Goal: Find specific page/section: Find specific page/section

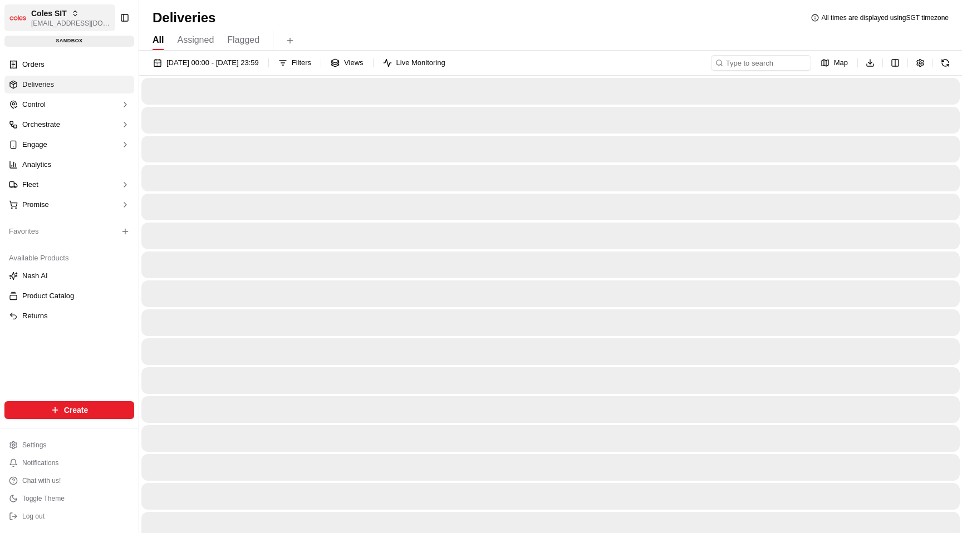
click at [66, 19] on span "[EMAIL_ADDRESS][DOMAIN_NAME]" at bounding box center [71, 23] width 80 height 9
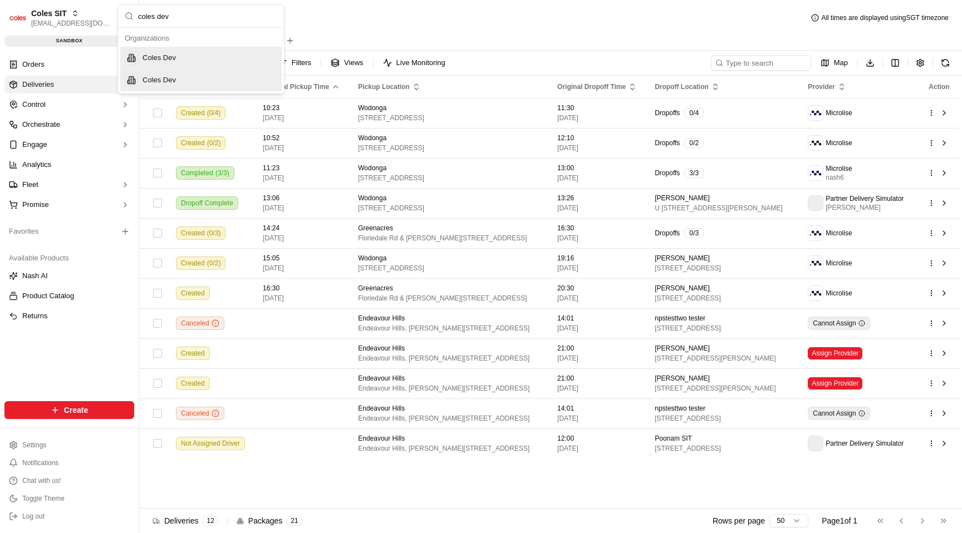
type input "coles dev"
click at [237, 65] on div "Coles Dev" at bounding box center [200, 58] width 161 height 22
